Goal: Information Seeking & Learning: Check status

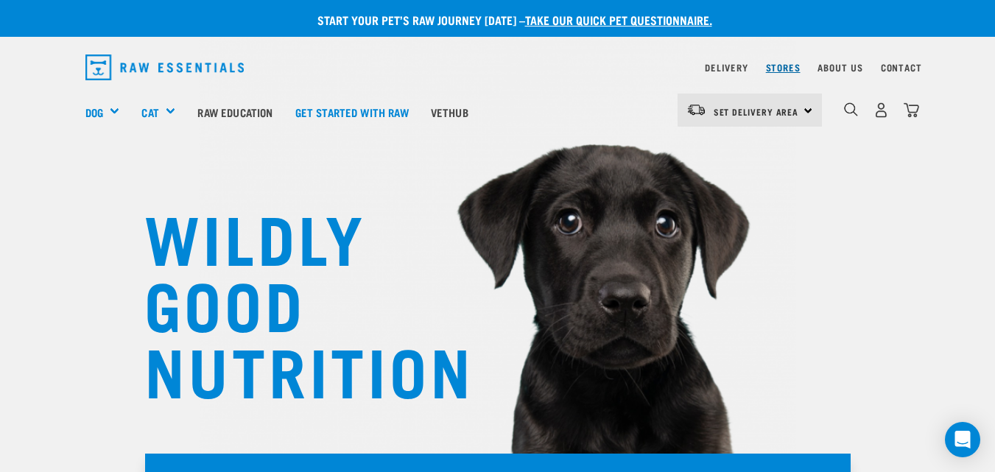
click at [780, 67] on link "Stores" at bounding box center [783, 67] width 35 height 5
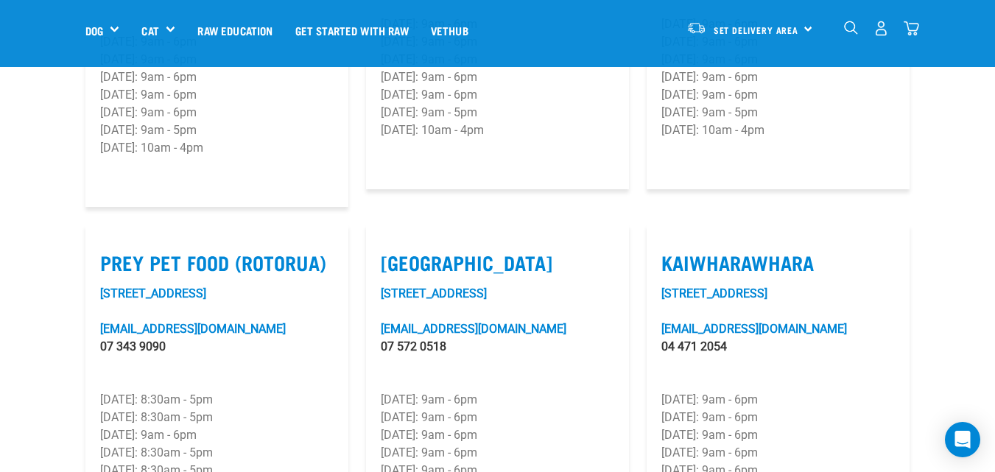
scroll to position [1807, 0]
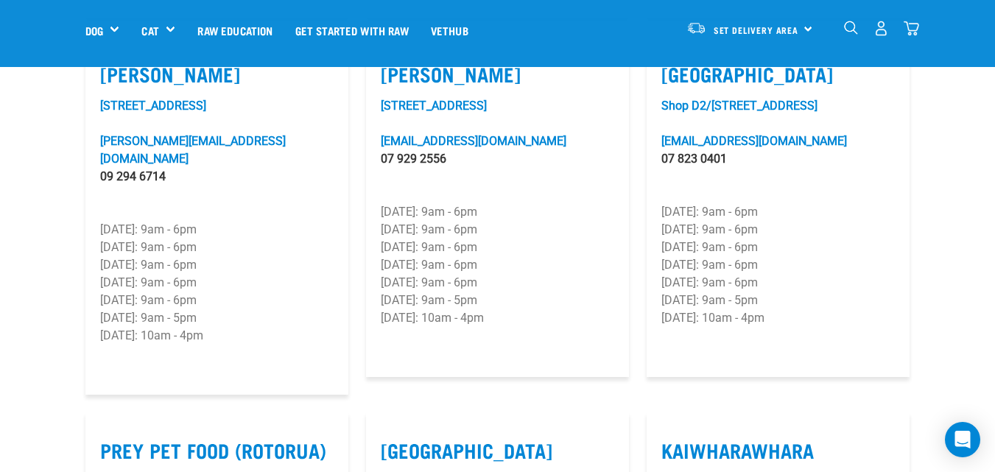
scroll to position [1532, 0]
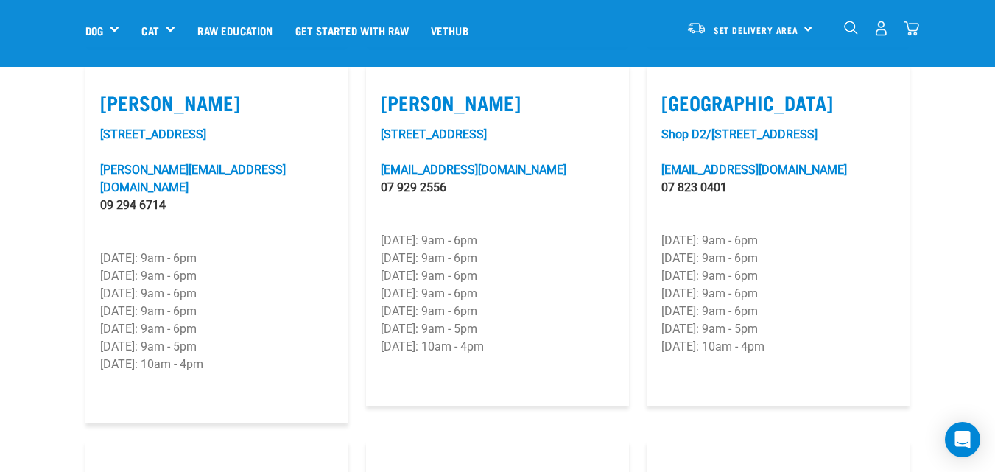
click at [695, 98] on label "Cambridge" at bounding box center [777, 102] width 233 height 23
click at [671, 89] on input "Cambridge" at bounding box center [666, 85] width 10 height 10
checkbox input "true"
click at [711, 168] on link "cambridge@rawessentials.co.nz" at bounding box center [754, 170] width 186 height 14
click at [697, 172] on link "cambridge@rawessentials.co.nz" at bounding box center [754, 170] width 186 height 14
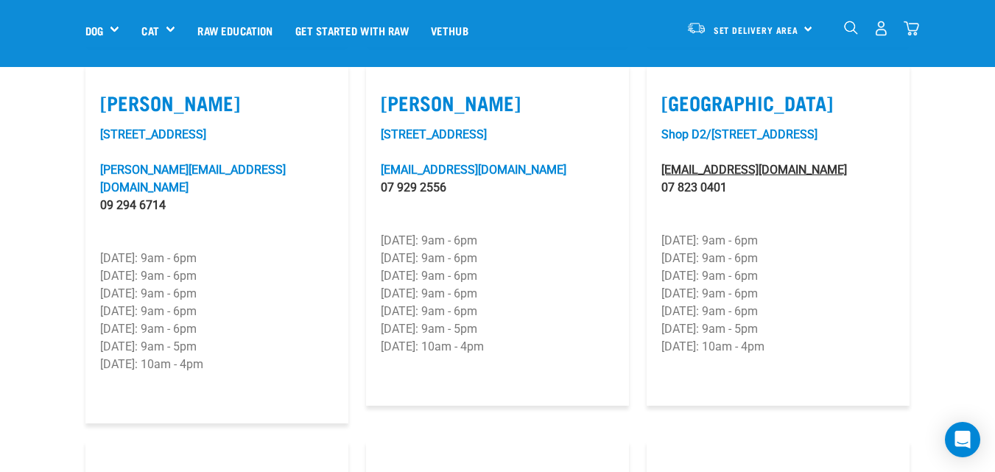
click at [695, 172] on link "cambridge@rawessentials.co.nz" at bounding box center [754, 170] width 186 height 14
click at [694, 172] on link "cambridge@rawessentials.co.nz" at bounding box center [754, 170] width 186 height 14
drag, startPoint x: 842, startPoint y: 310, endPoint x: 830, endPoint y: 315, distance: 12.9
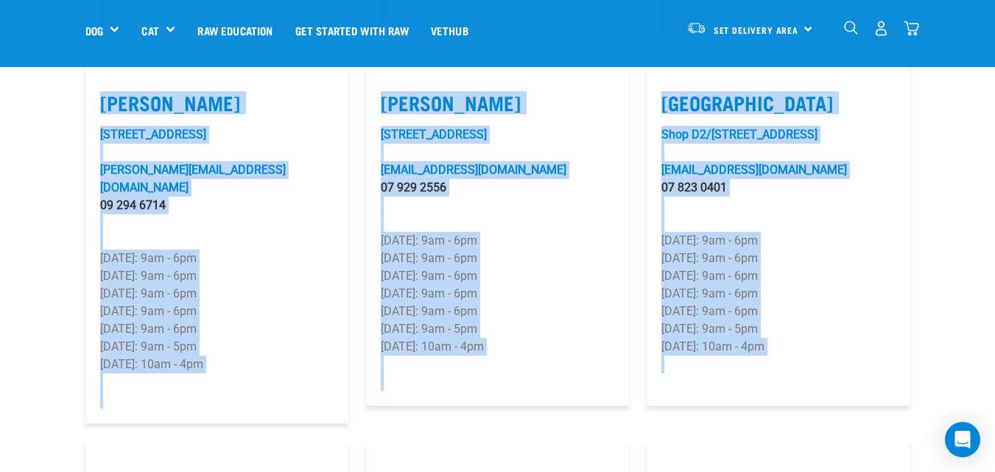
drag, startPoint x: 722, startPoint y: 62, endPoint x: 736, endPoint y: 377, distance: 315.4
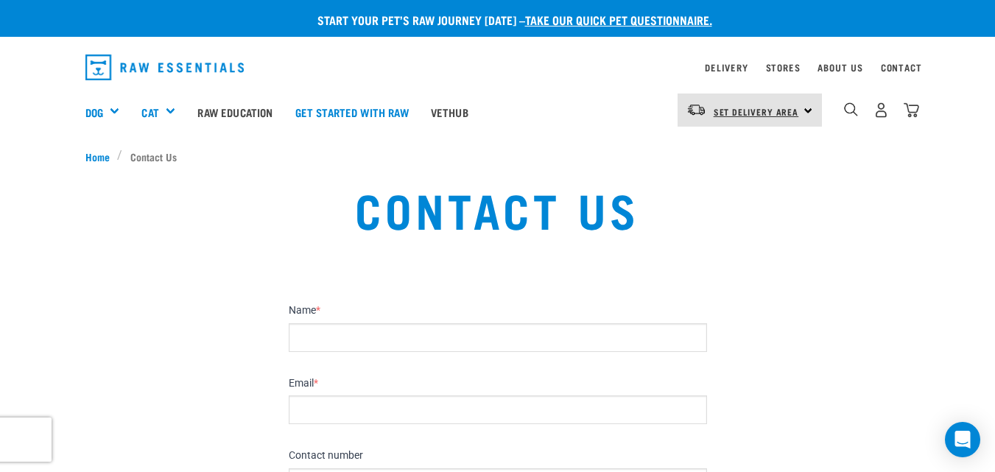
click at [739, 114] on span "Set Delivery Area" at bounding box center [756, 111] width 85 height 5
click at [730, 148] on link "[GEOGRAPHIC_DATA]" at bounding box center [747, 151] width 141 height 32
click at [719, 68] on link "Delivery" at bounding box center [726, 67] width 43 height 5
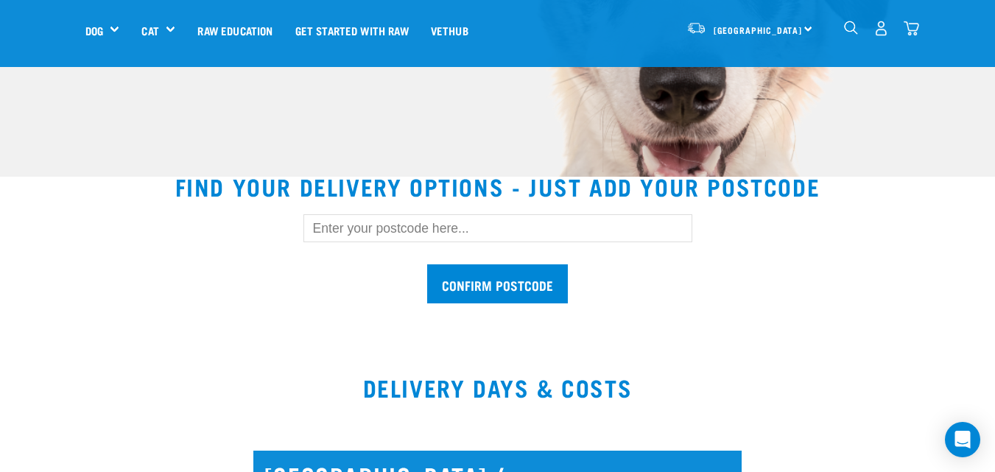
scroll to position [353, 0]
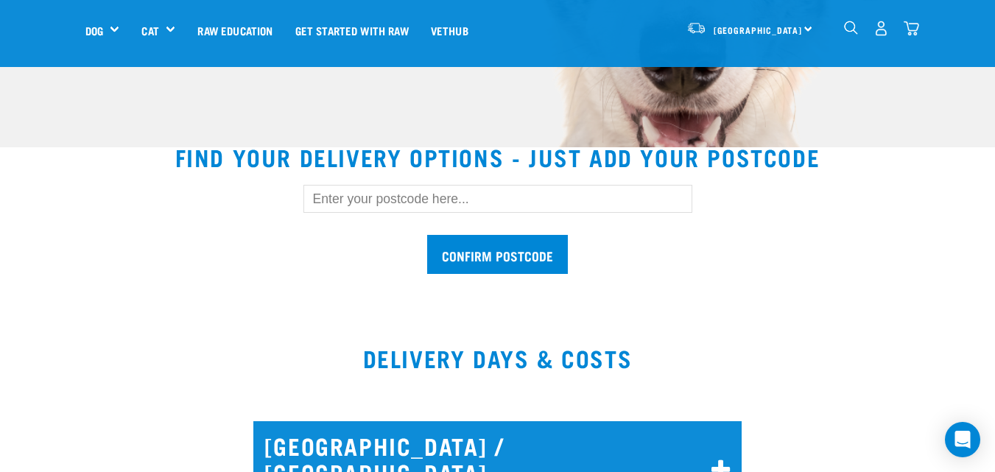
click at [319, 200] on input "text" at bounding box center [497, 199] width 389 height 28
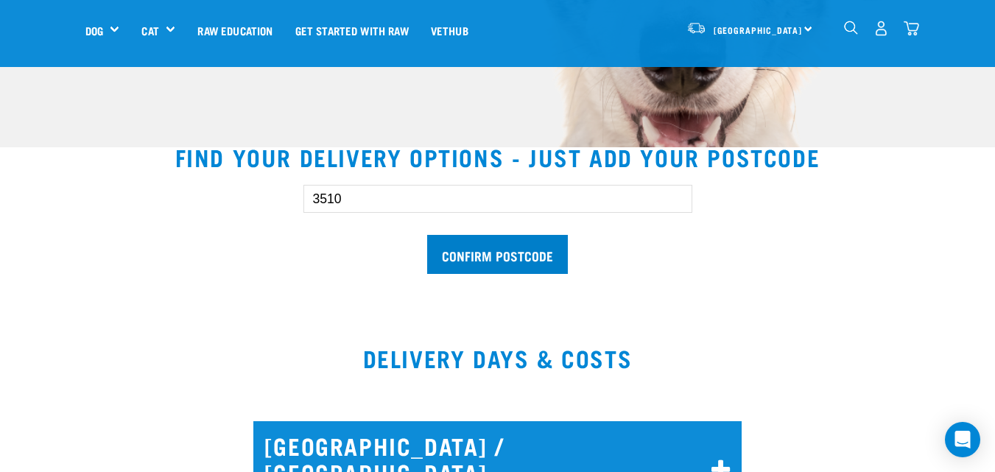
type input "3510"
click at [462, 250] on input "Confirm postcode" at bounding box center [497, 254] width 141 height 39
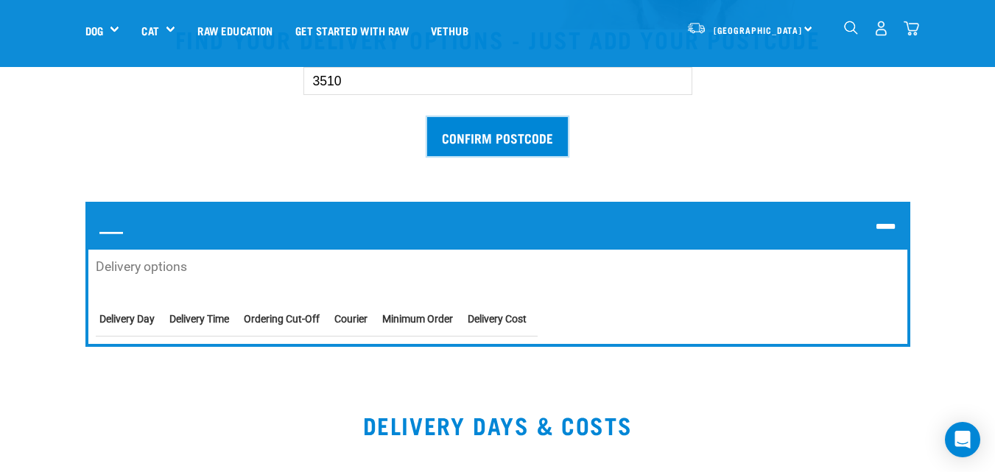
scroll to position [501, 0]
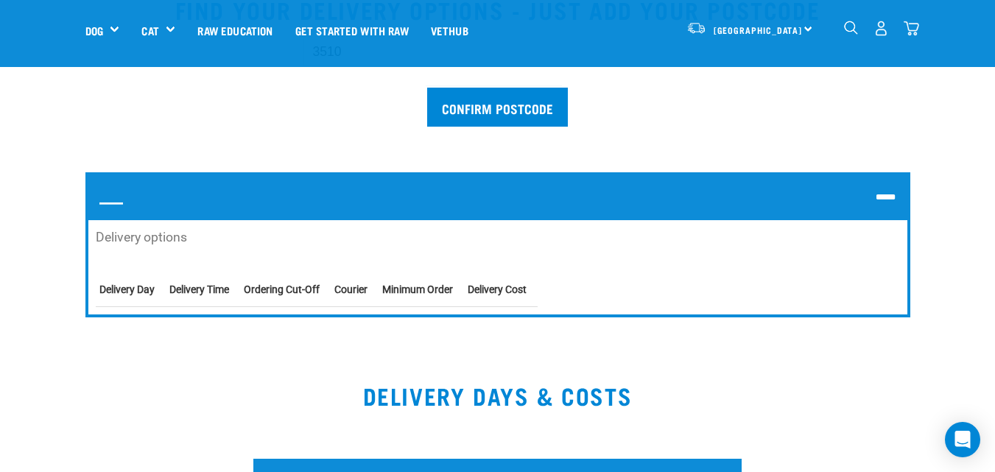
click at [353, 288] on strong "Courier" at bounding box center [350, 290] width 33 height 12
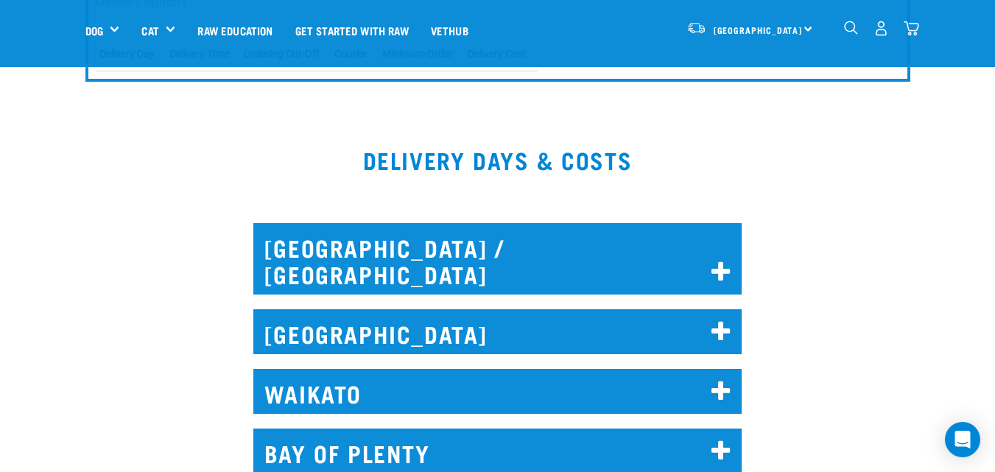
scroll to position [785, 0]
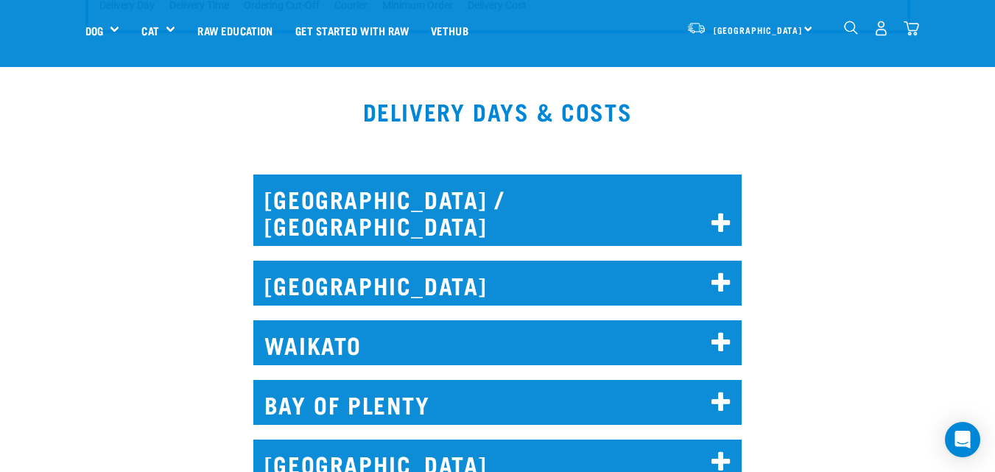
click at [307, 320] on h2 "WAIKATO" at bounding box center [497, 342] width 489 height 45
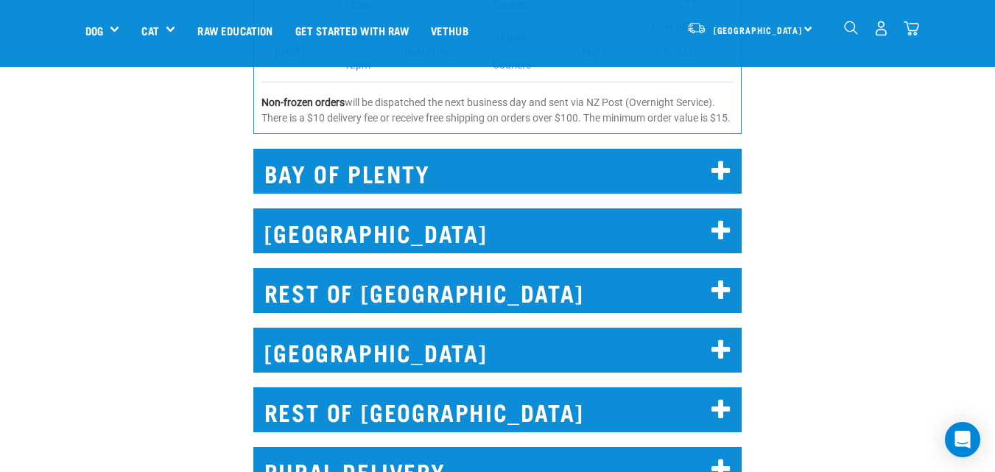
scroll to position [1472, 0]
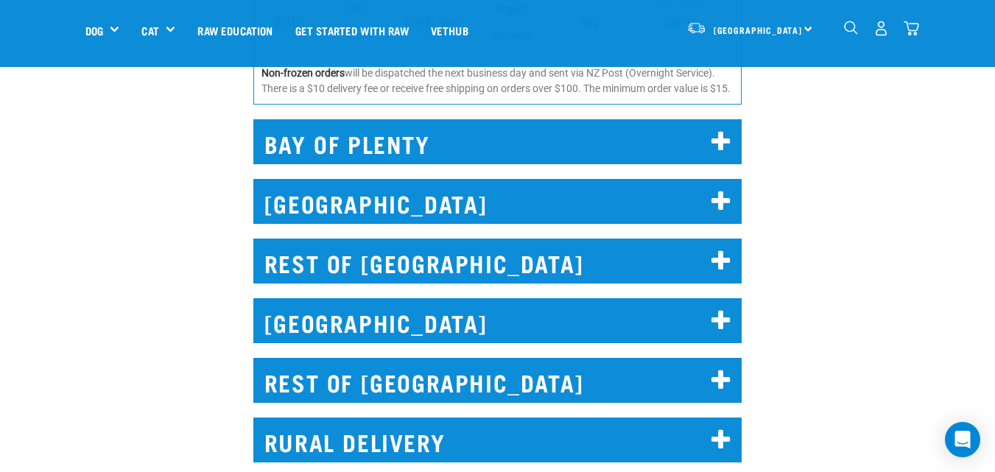
click at [359, 418] on h2 "RURAL DELIVERY" at bounding box center [497, 440] width 489 height 45
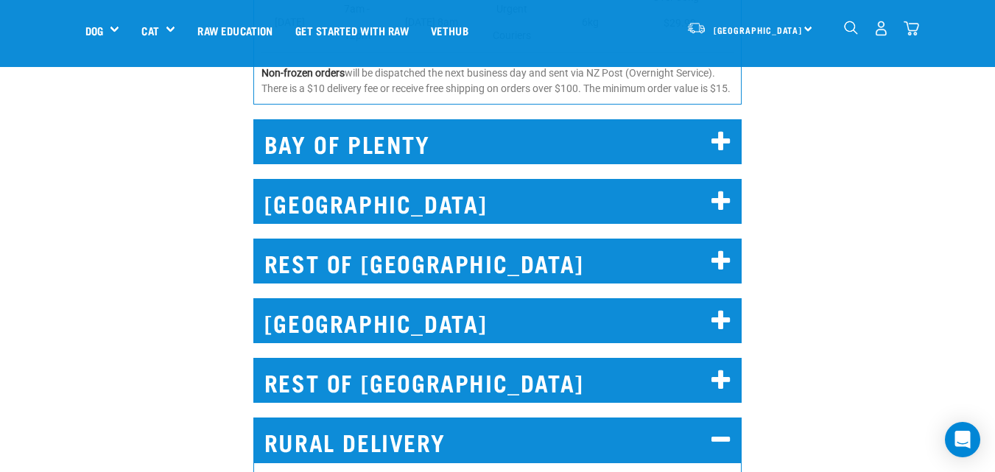
click at [387, 239] on h2 "REST OF [GEOGRAPHIC_DATA]" at bounding box center [497, 261] width 489 height 45
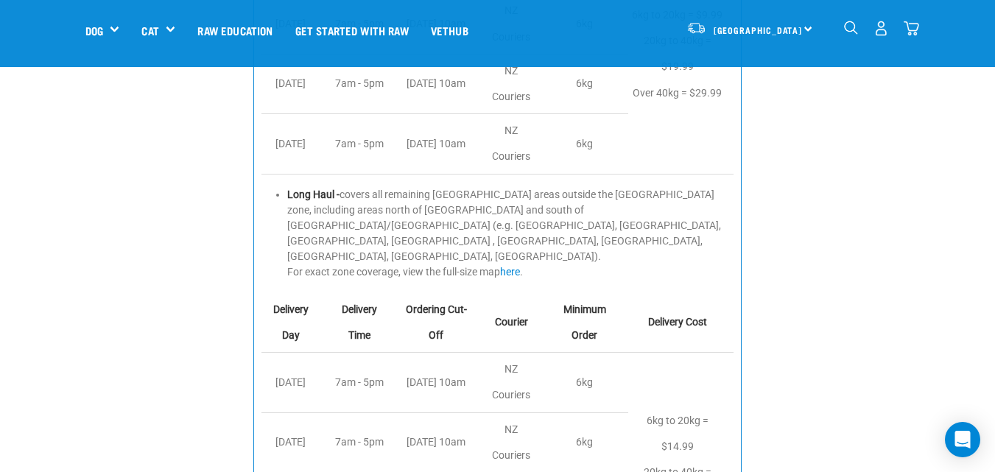
scroll to position [2042, 0]
